Goal: Transaction & Acquisition: Purchase product/service

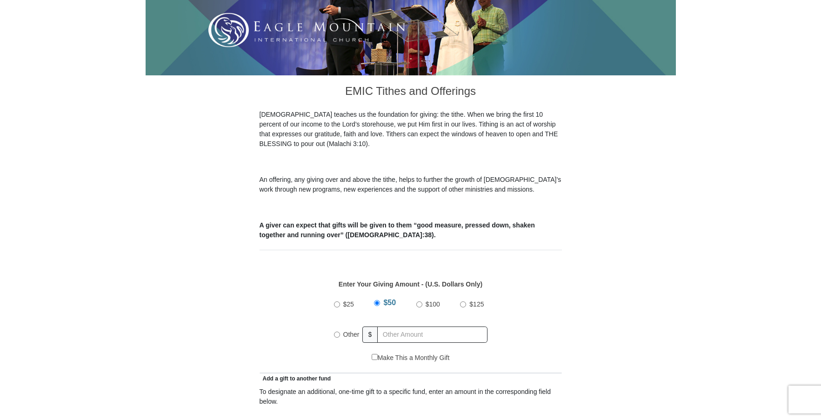
scroll to position [326, 0]
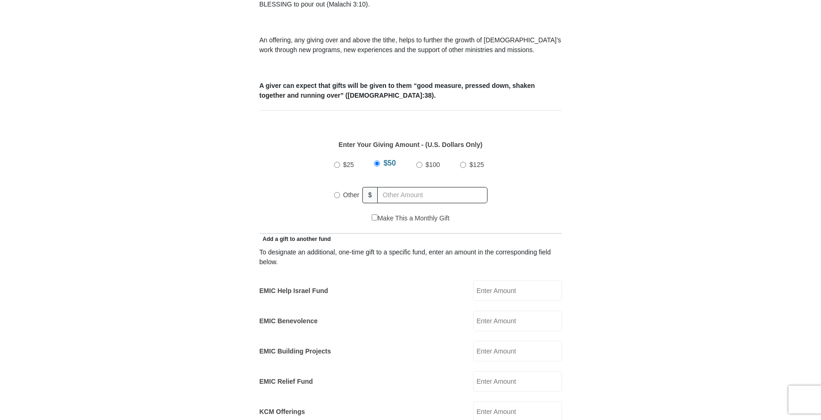
click at [340, 157] on label "$25" at bounding box center [348, 165] width 17 height 16
click at [340, 162] on input "$25" at bounding box center [337, 165] width 6 height 6
radio input "true"
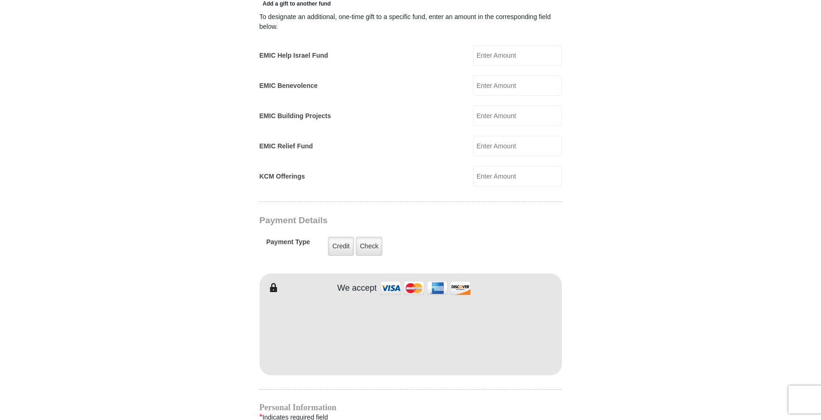
scroll to position [698, 0]
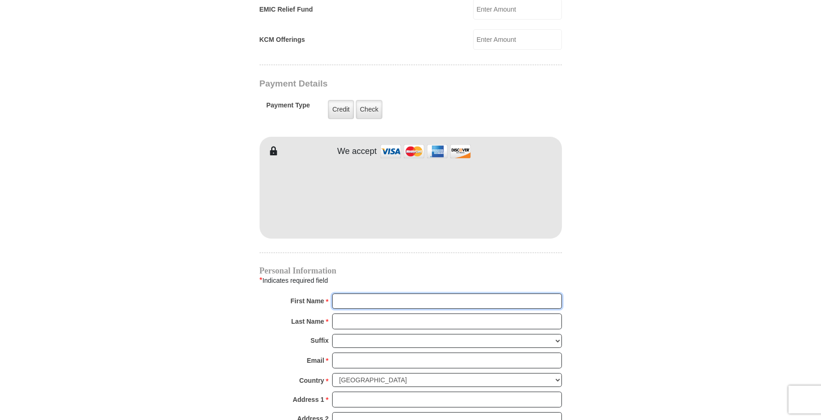
type input "[PERSON_NAME]"
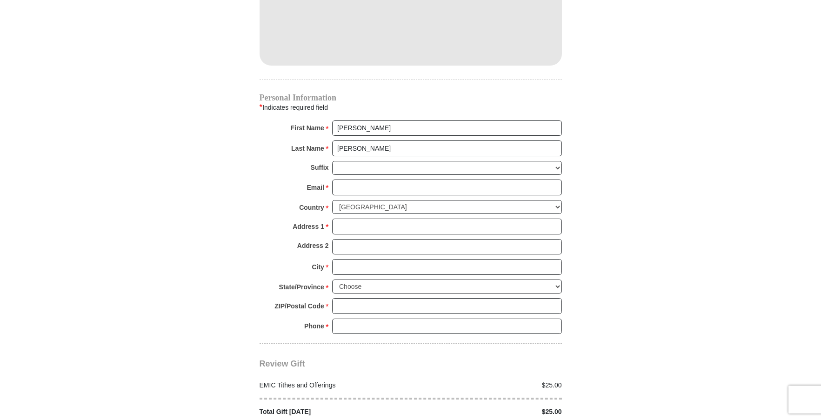
scroll to position [884, 0]
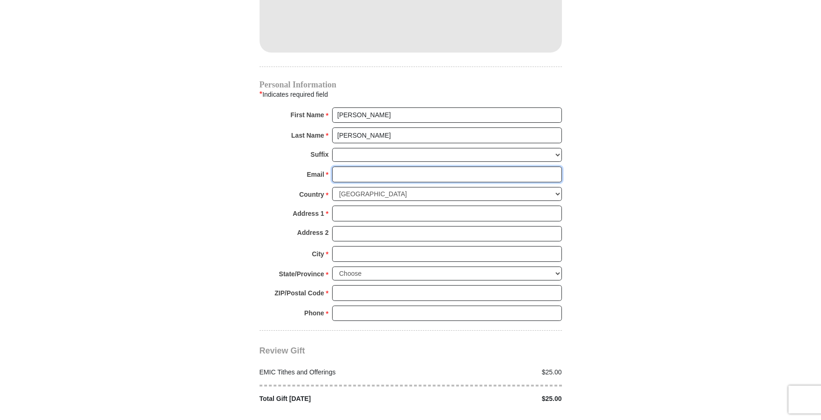
click at [403, 167] on input "Email *" at bounding box center [447, 175] width 230 height 16
type input "[EMAIL_ADDRESS][DOMAIN_NAME]"
type input "[STREET_ADDRESS][PERSON_NAME]"
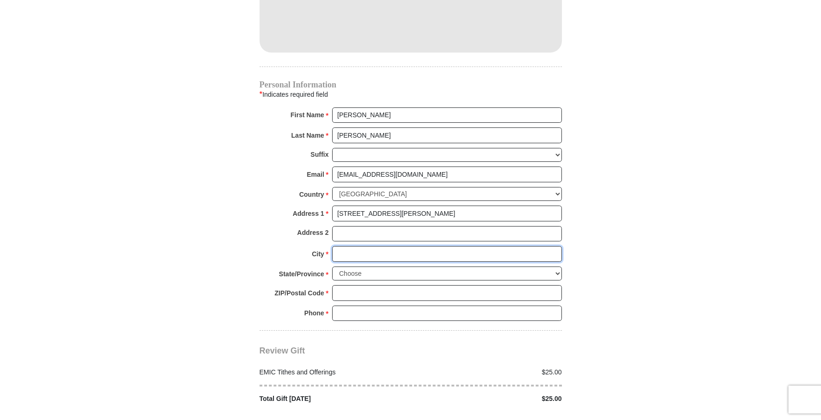
type input "BEAVERTON"
select select "OR"
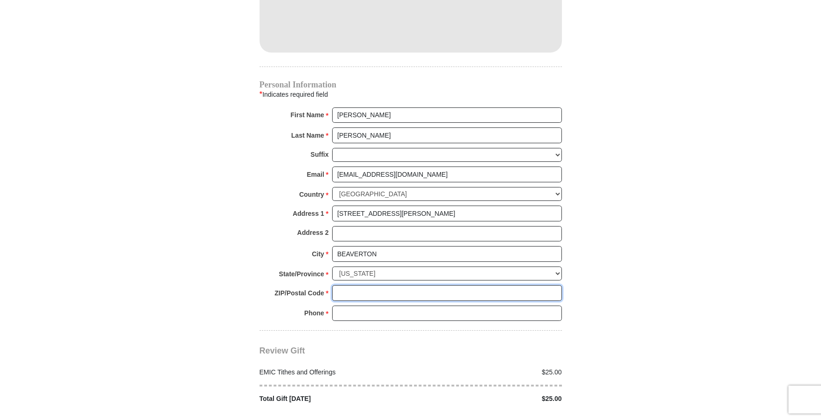
type input "97007"
type input "5032674243"
